Goal: Navigation & Orientation: Find specific page/section

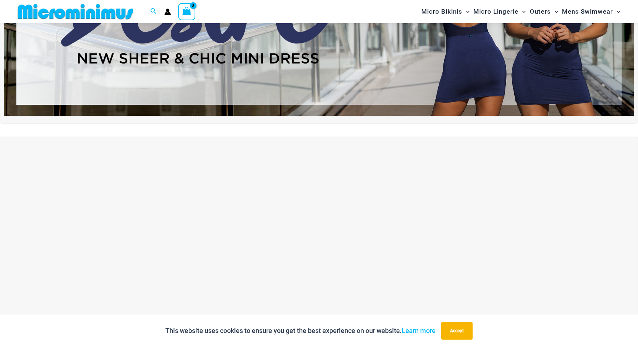
scroll to position [160, 0]
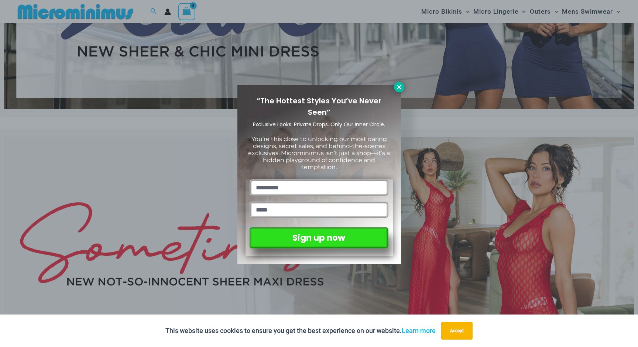
click at [397, 88] on icon at bounding box center [399, 87] width 7 height 7
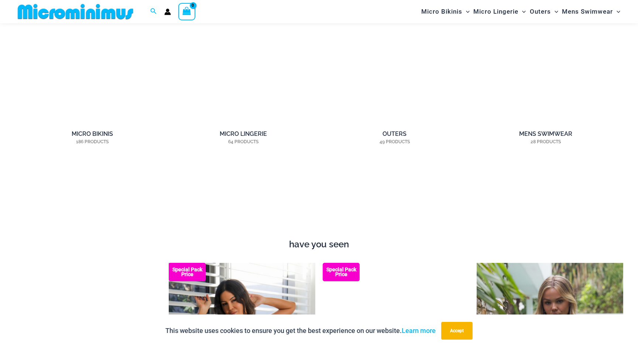
scroll to position [655, 0]
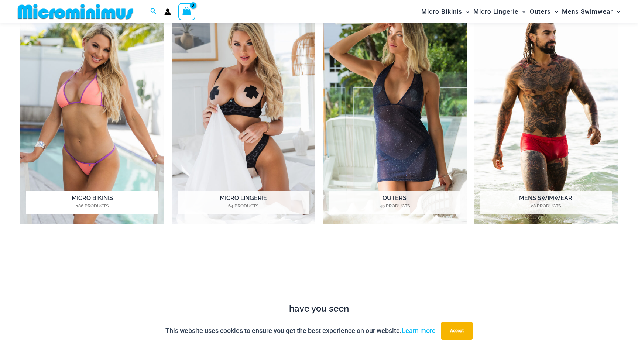
click at [146, 164] on img "Visit product category Micro Bikinis" at bounding box center [92, 113] width 144 height 221
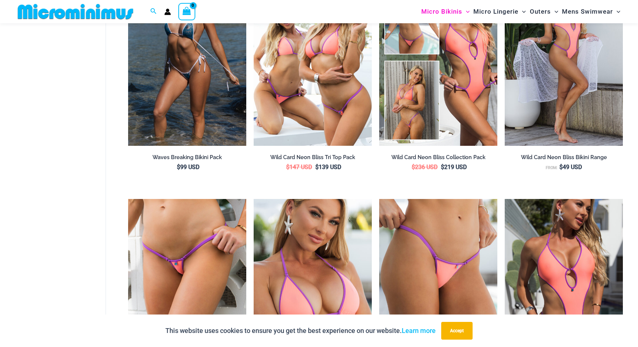
scroll to position [953, 0]
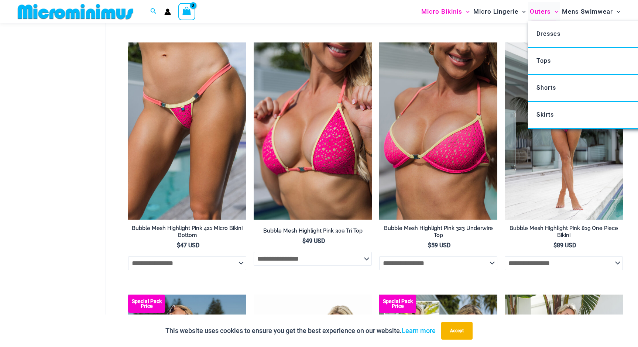
click at [541, 10] on span "Outers" at bounding box center [540, 11] width 21 height 19
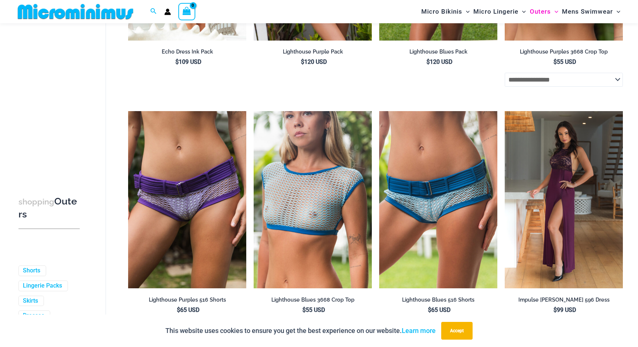
scroll to position [1324, 0]
